Goal: Navigation & Orientation: Understand site structure

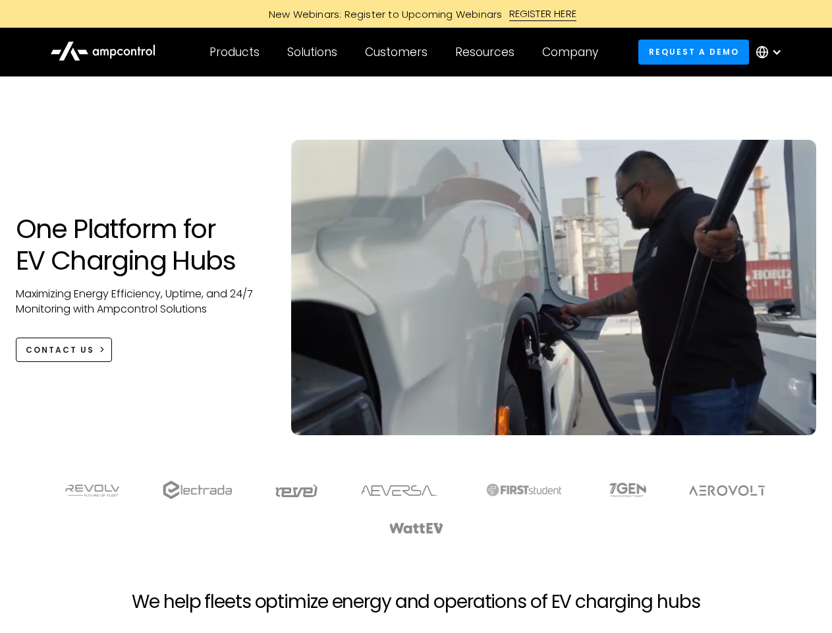
click at [405, 52] on div "Customers" at bounding box center [396, 52] width 63 height 14
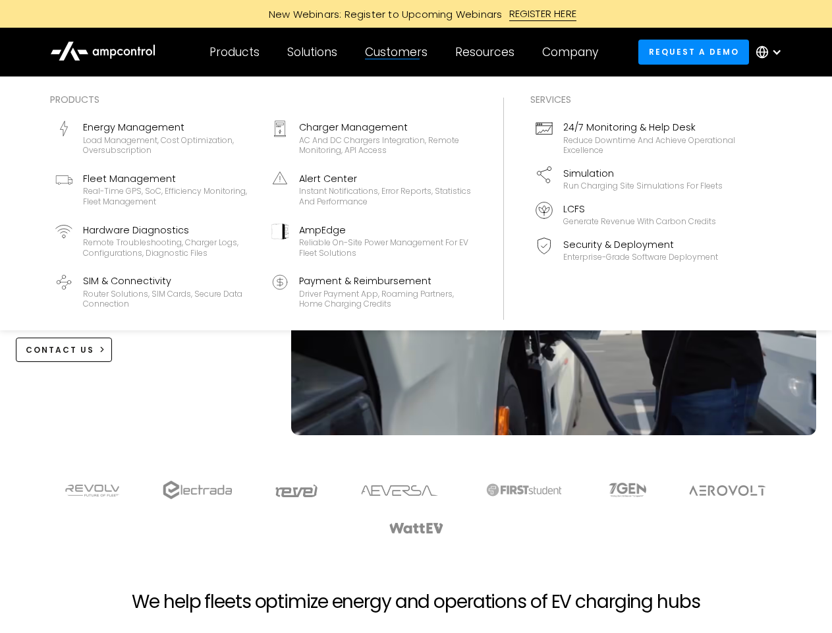
click at [234, 52] on div "Products" at bounding box center [235, 52] width 50 height 14
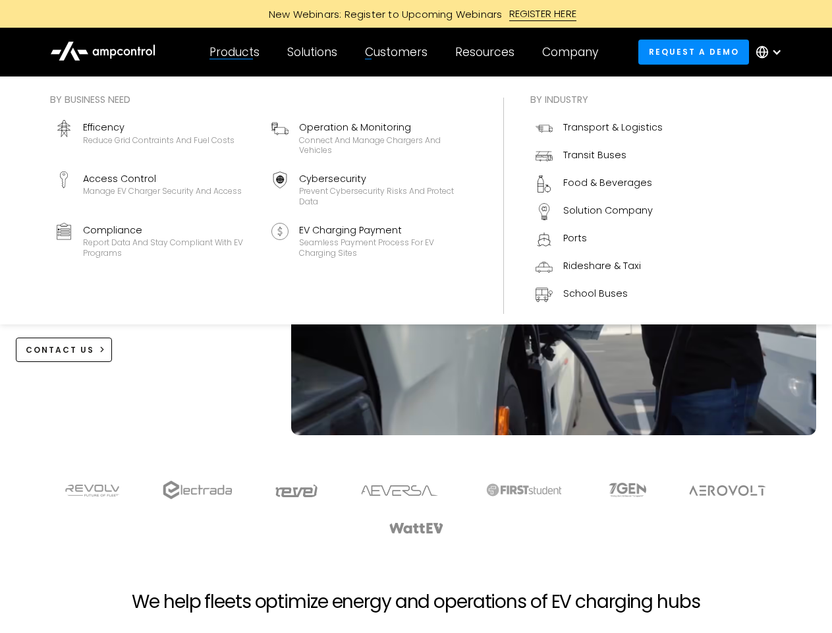
click at [313, 52] on div "Solutions" at bounding box center [312, 52] width 50 height 14
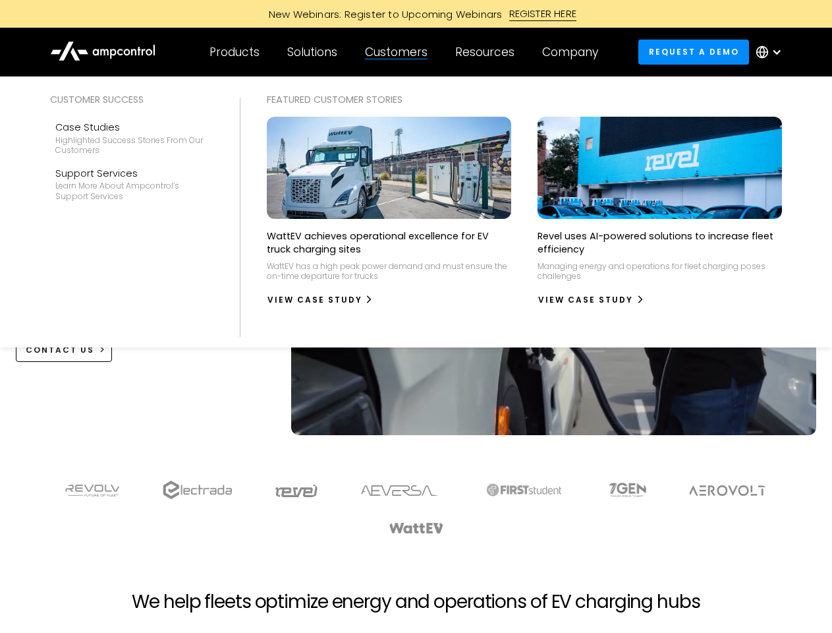
click at [399, 52] on div "Customers" at bounding box center [396, 52] width 63 height 14
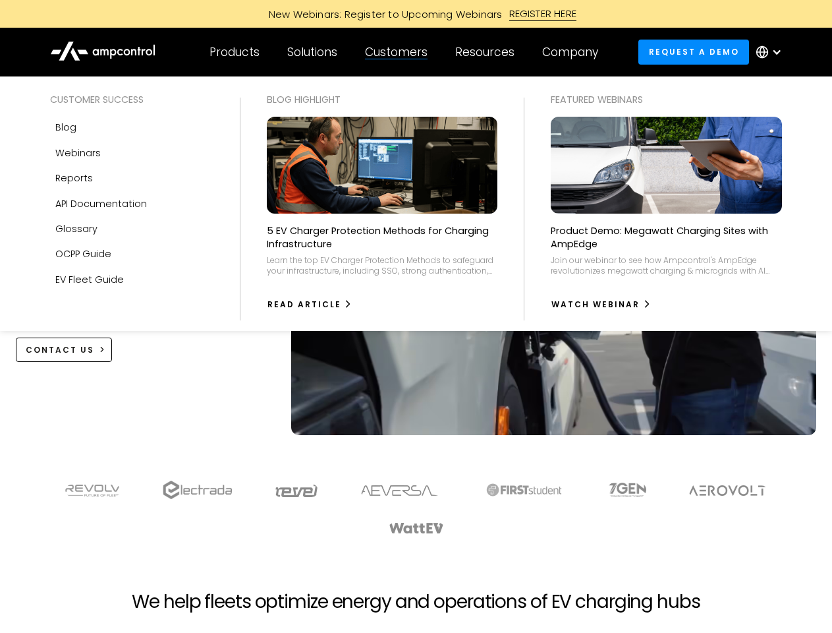
click at [488, 52] on div "Resources" at bounding box center [484, 52] width 59 height 14
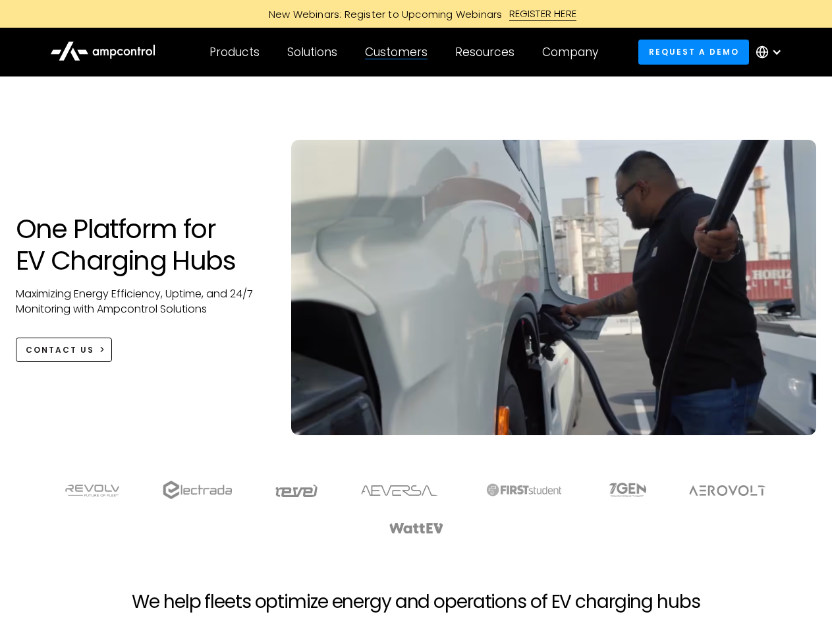
click at [575, 52] on div "Company" at bounding box center [570, 52] width 56 height 14
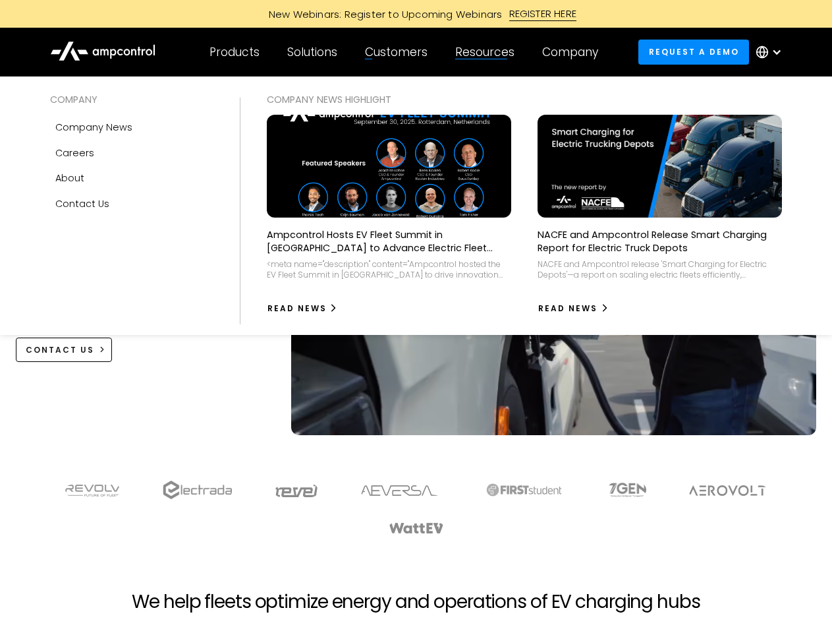
click at [772, 52] on div at bounding box center [777, 52] width 11 height 11
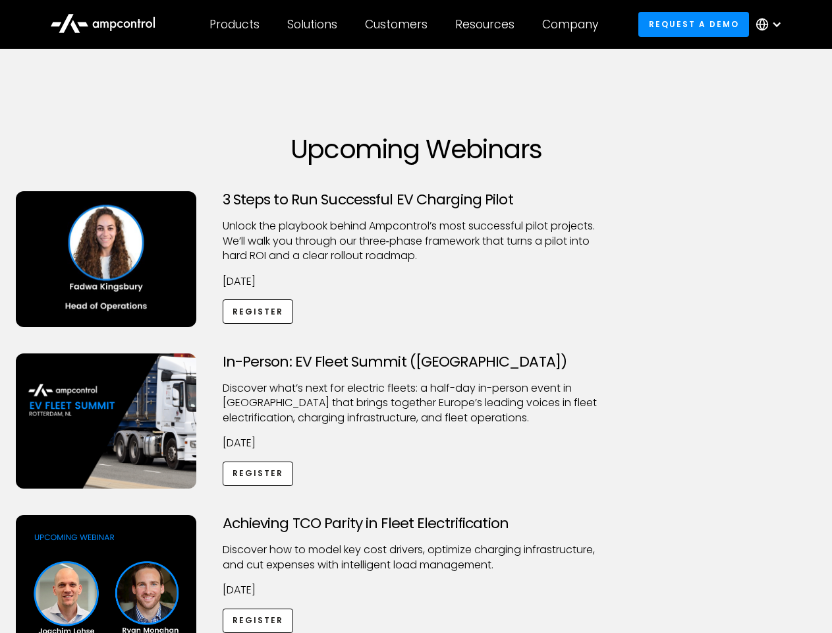
click at [405, 24] on div "Customers" at bounding box center [396, 24] width 63 height 14
click at [234, 24] on div "Products" at bounding box center [235, 24] width 50 height 14
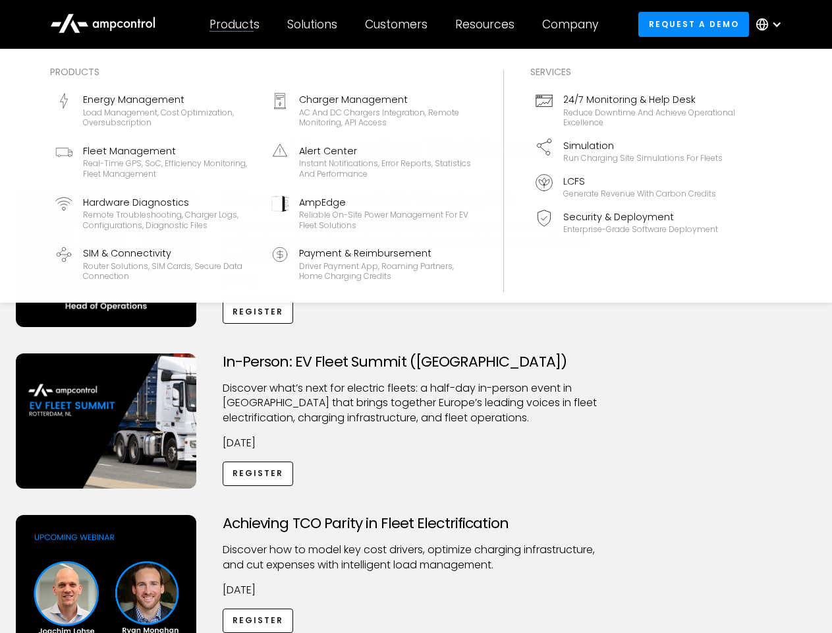
click at [313, 24] on div "Solutions" at bounding box center [312, 24] width 50 height 14
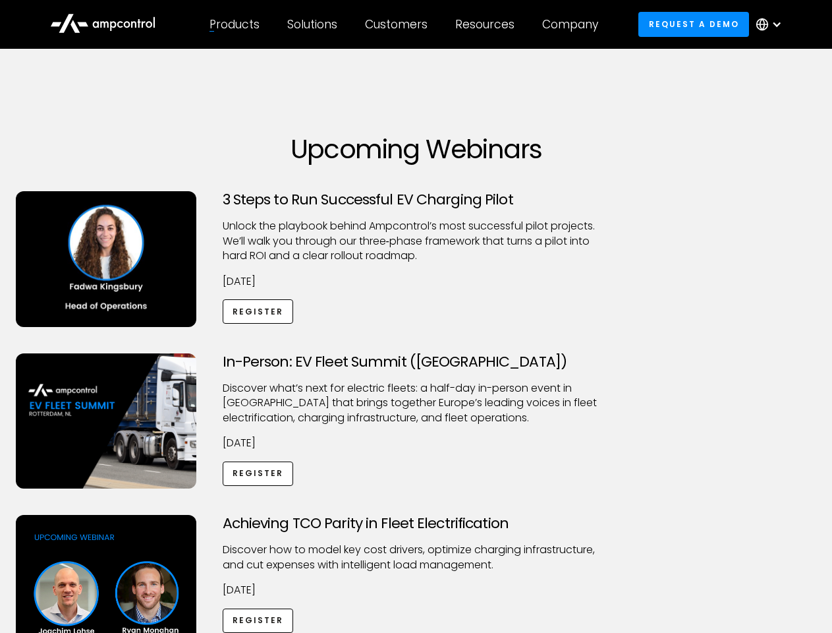
click at [399, 24] on div "Customers" at bounding box center [396, 24] width 63 height 14
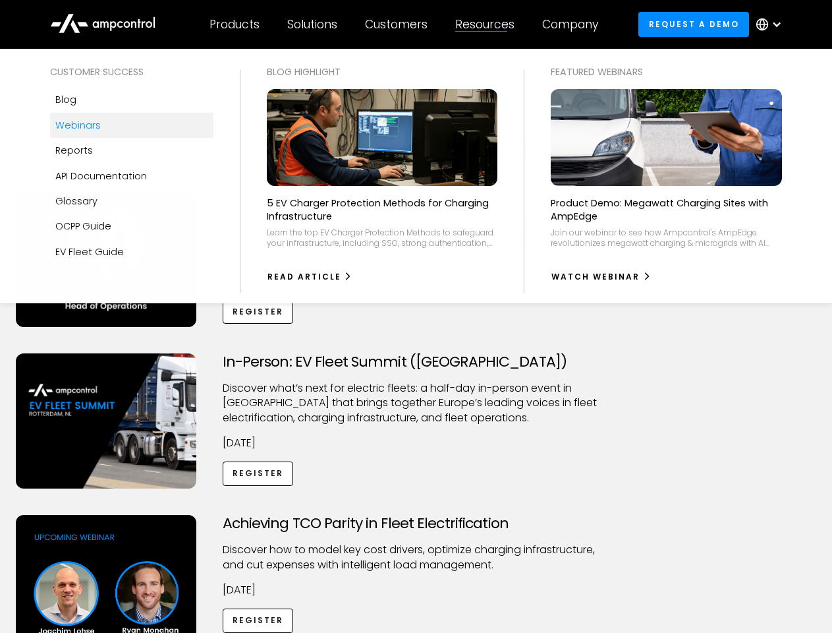
click at [488, 24] on div "Resources" at bounding box center [484, 24] width 59 height 14
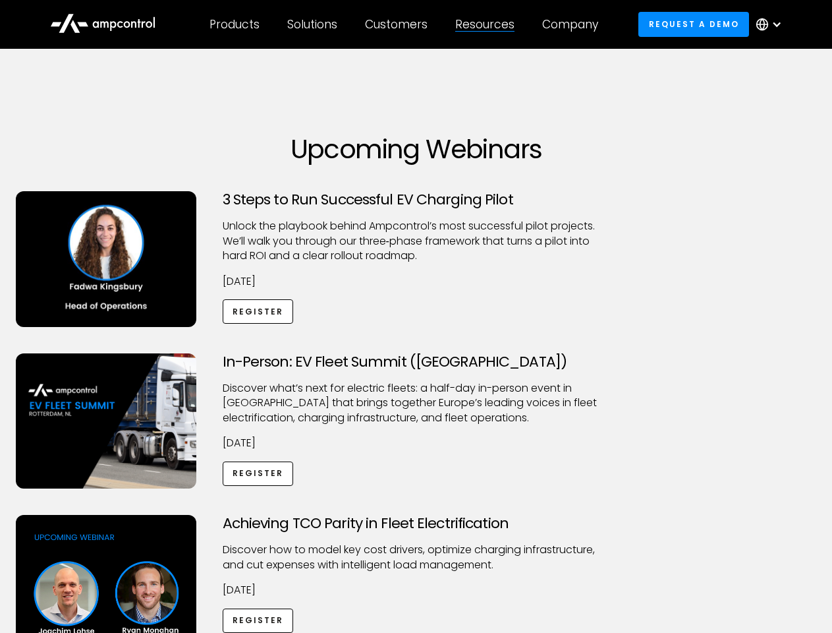
click at [575, 24] on div "Company" at bounding box center [570, 24] width 56 height 14
click at [772, 24] on div at bounding box center [777, 24] width 11 height 11
